Goal: Task Accomplishment & Management: Use online tool/utility

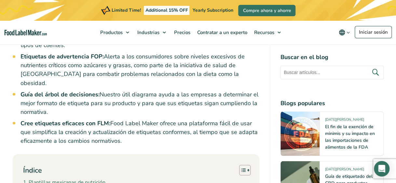
scroll to position [521, 0]
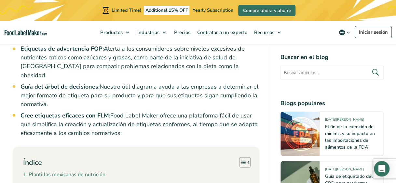
click at [116, 182] on link "Etiqueta de información nutricional estándar de [GEOGRAPHIC_DATA]" at bounding box center [119, 186] width 176 height 8
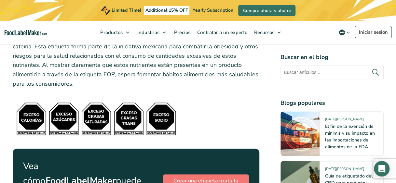
scroll to position [2734, 0]
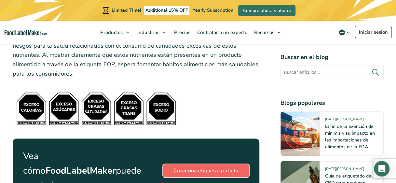
click at [224, 165] on link "Crear una etiqueta gratuita" at bounding box center [206, 171] width 86 height 13
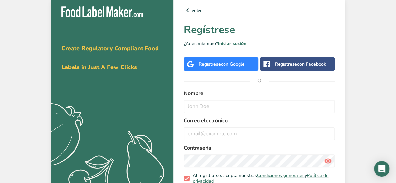
click at [213, 64] on div "Regístrese con Google" at bounding box center [222, 64] width 46 height 7
